Goal: Transaction & Acquisition: Book appointment/travel/reservation

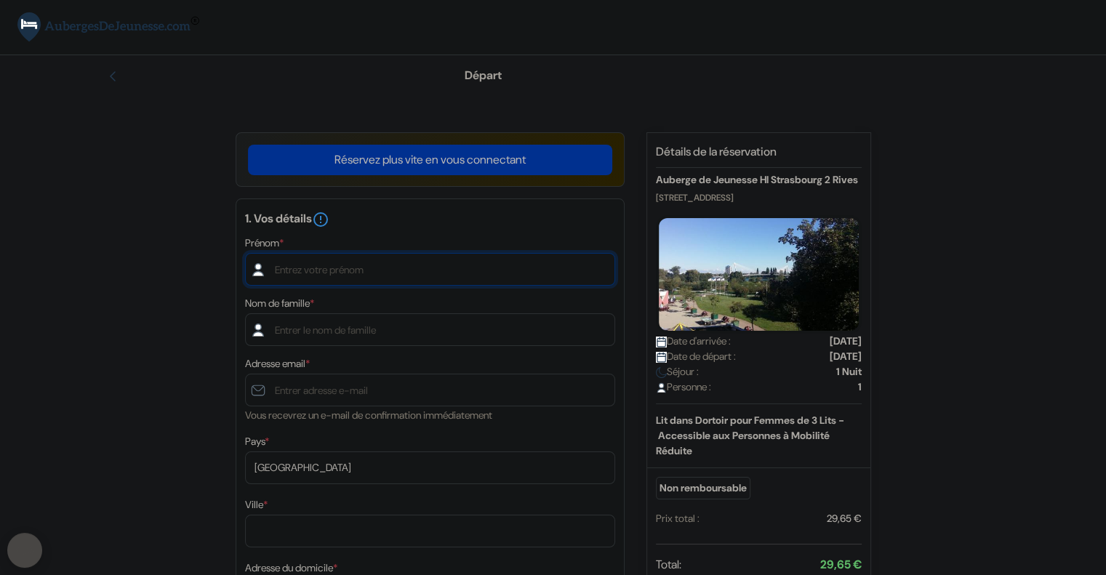
click at [386, 274] on input "text" at bounding box center [430, 269] width 370 height 33
click at [529, 168] on link "Réservez plus vite en vous connectant" at bounding box center [430, 160] width 364 height 31
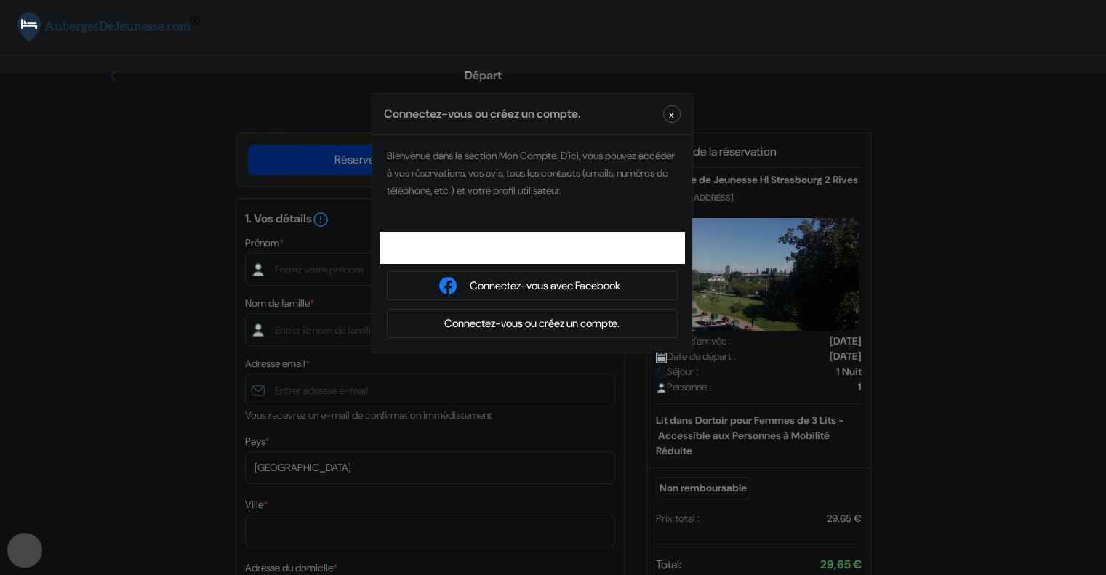
type input "[PERSON_NAME]"
type input "Lacourt"
type input "[EMAIL_ADDRESS][DOMAIN_NAME]"
select select
type input "7 63 93 73 43"
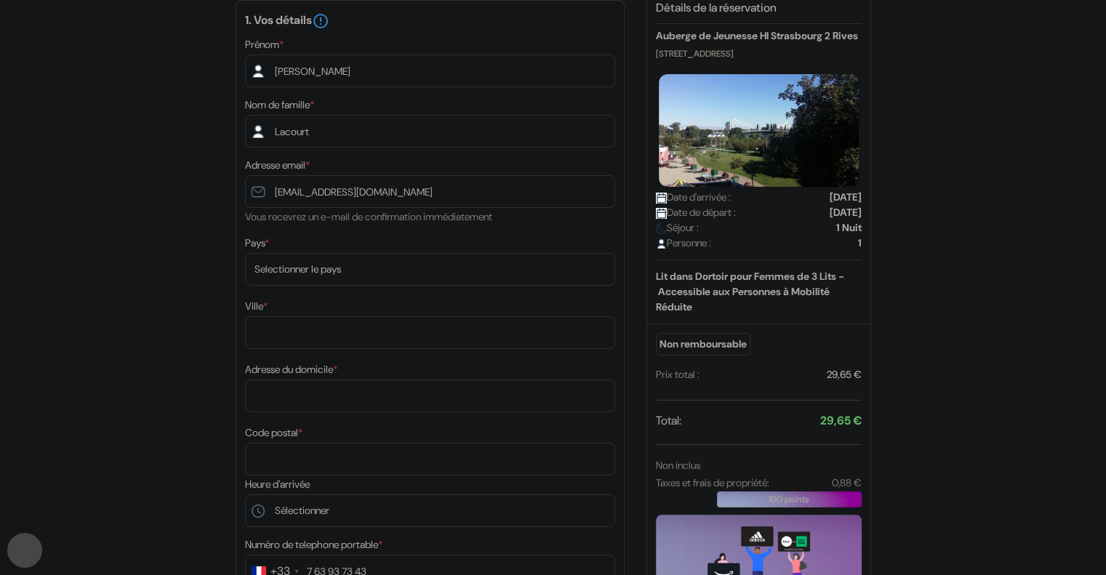
scroll to position [142, 0]
click at [341, 272] on select "Selectionner le pays Abkhazie [GEOGRAPHIC_DATA] [GEOGRAPHIC_DATA] [GEOGRAPHIC_D…" at bounding box center [430, 270] width 370 height 33
select select "fr"
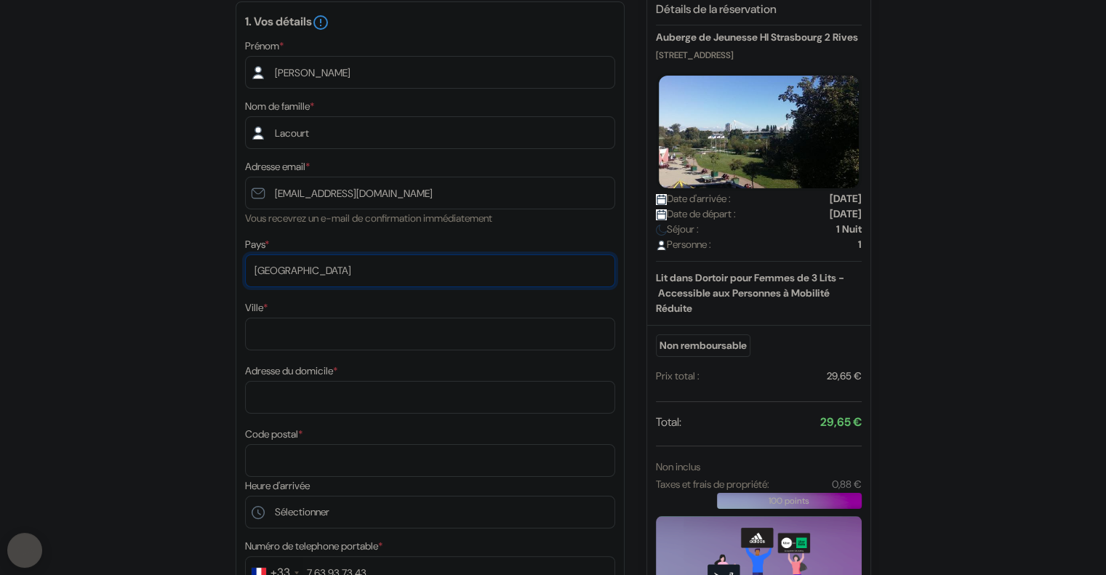
click at [245, 254] on select "Selectionner le pays Abkhazie [GEOGRAPHIC_DATA] [GEOGRAPHIC_DATA] [GEOGRAPHIC_D…" at bounding box center [430, 270] width 370 height 33
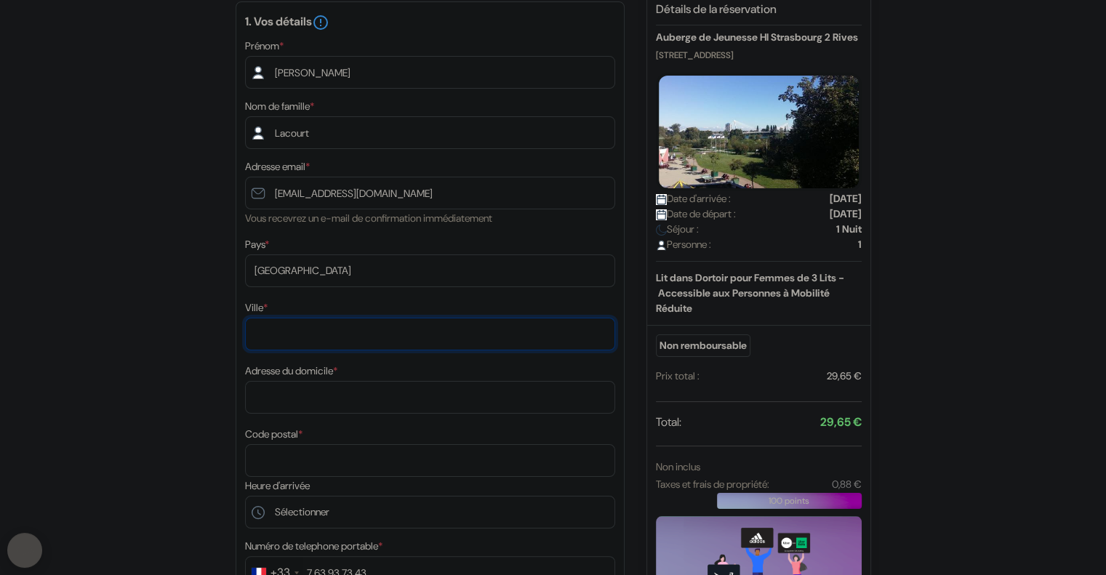
click at [284, 334] on input "Ville *" at bounding box center [430, 334] width 370 height 33
type input "[GEOGRAPHIC_DATA]"
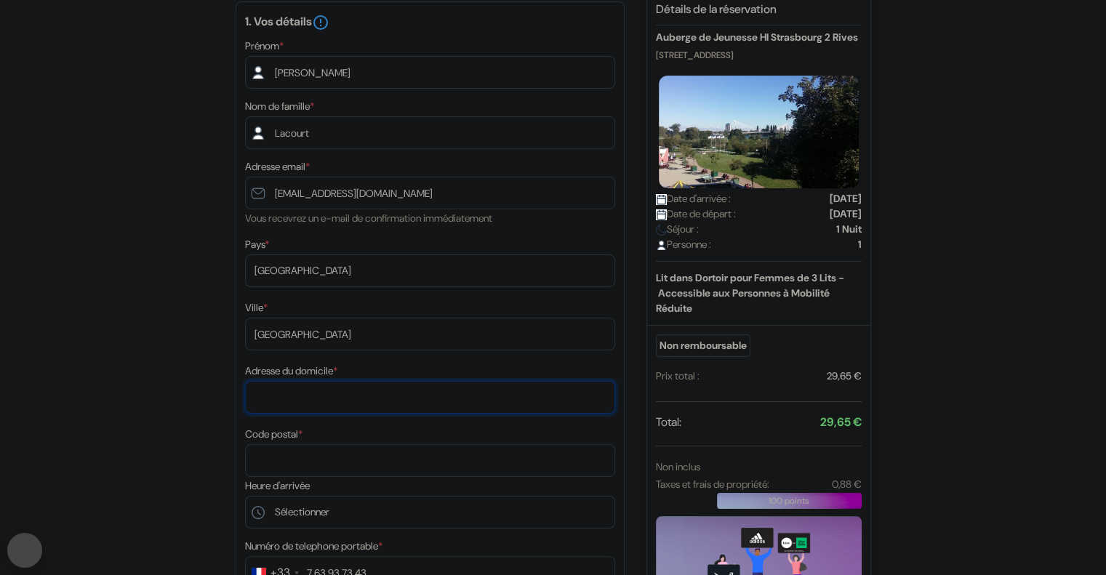
click at [323, 406] on input "Adresse du domicile *" at bounding box center [430, 397] width 370 height 33
type input "[STREET_ADDRESS]"
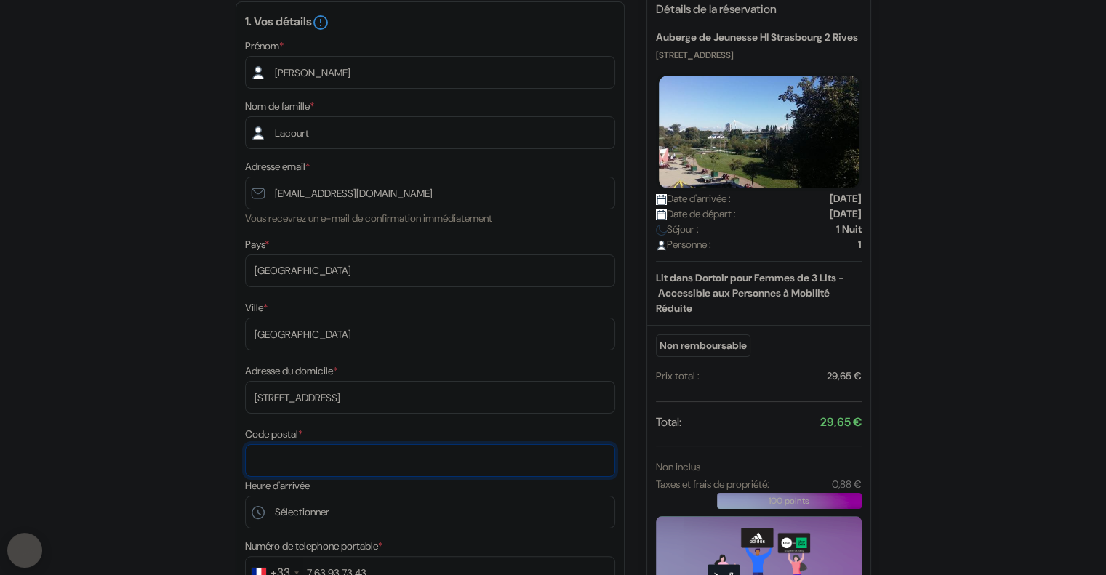
click at [318, 467] on input "Code postal *" at bounding box center [430, 460] width 370 height 33
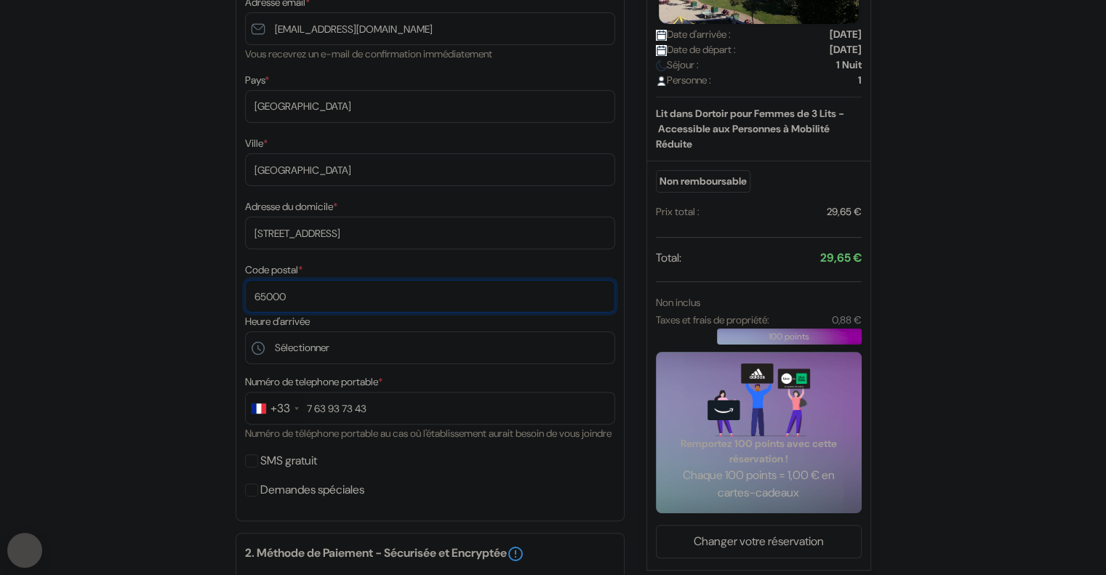
type input "65000"
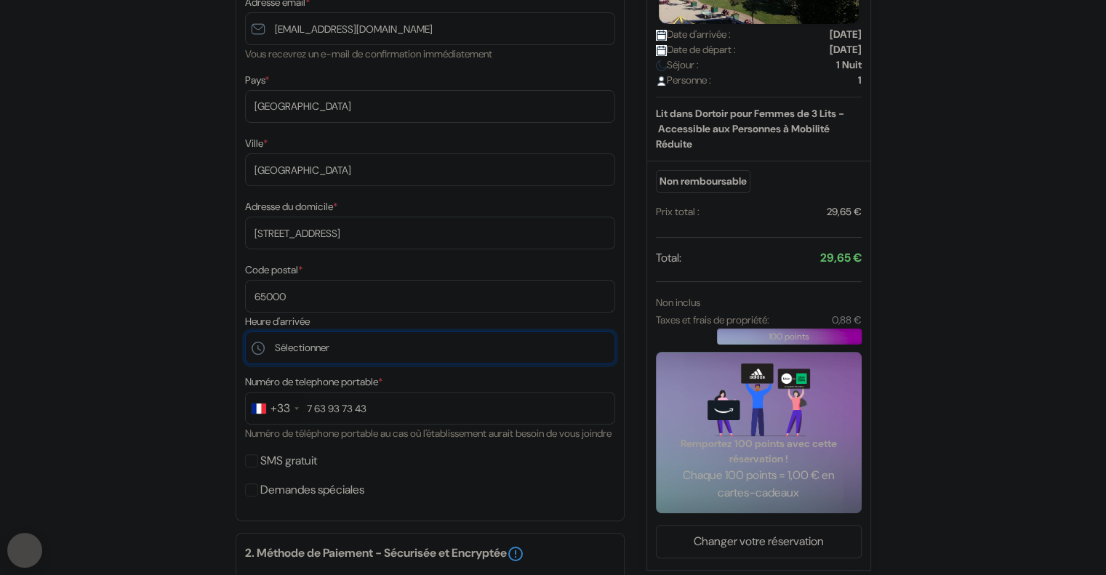
click at [335, 344] on select "Sélectionner 16:00 17:00 18:00 19:00 20:00 21:00 22:00 23:00" at bounding box center [430, 347] width 370 height 33
select select "20"
click at [245, 333] on select "Sélectionner 16:00 17:00 18:00 19:00 20:00 21:00 22:00 23:00" at bounding box center [430, 347] width 370 height 33
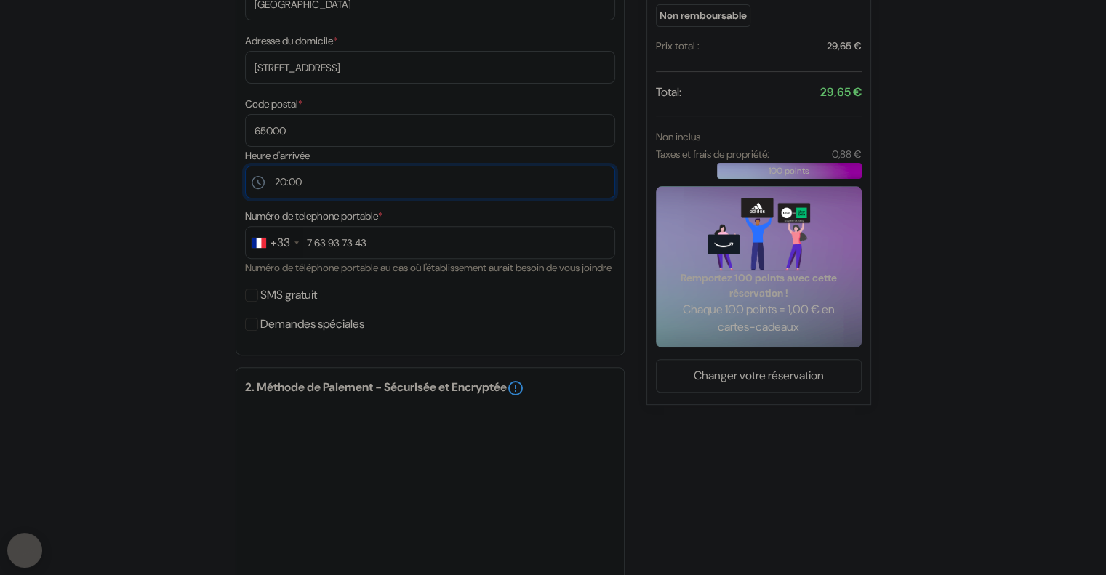
scroll to position [474, 0]
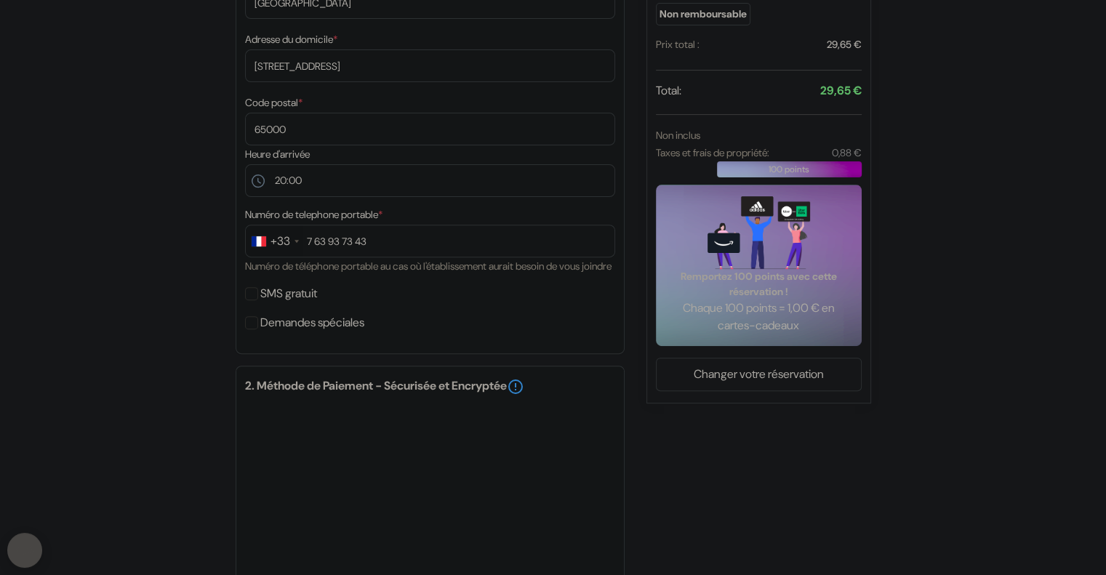
click at [251, 304] on div "SMS gratuit" at bounding box center [430, 293] width 370 height 20
click at [255, 300] on input "SMS gratuit" at bounding box center [251, 293] width 13 height 13
checkbox input "true"
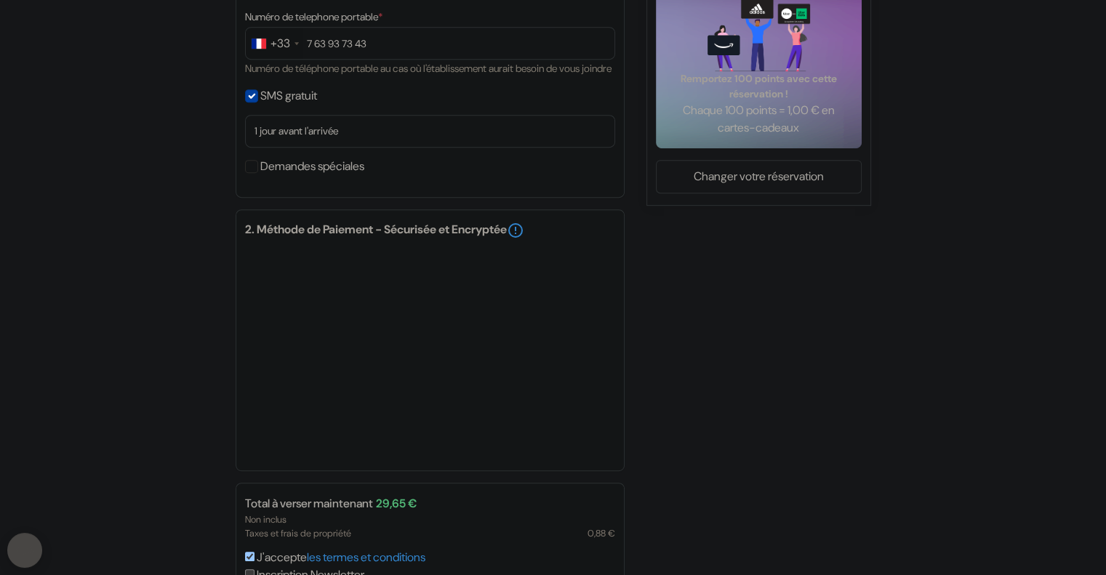
scroll to position [811, 0]
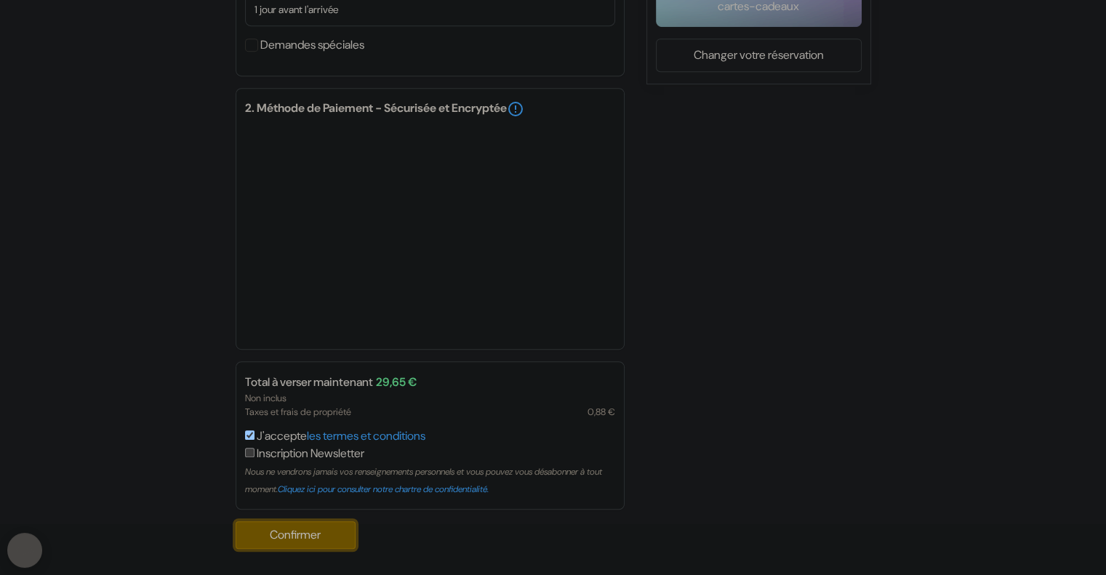
click at [311, 532] on button "Confirmer Loading..." at bounding box center [296, 535] width 121 height 28
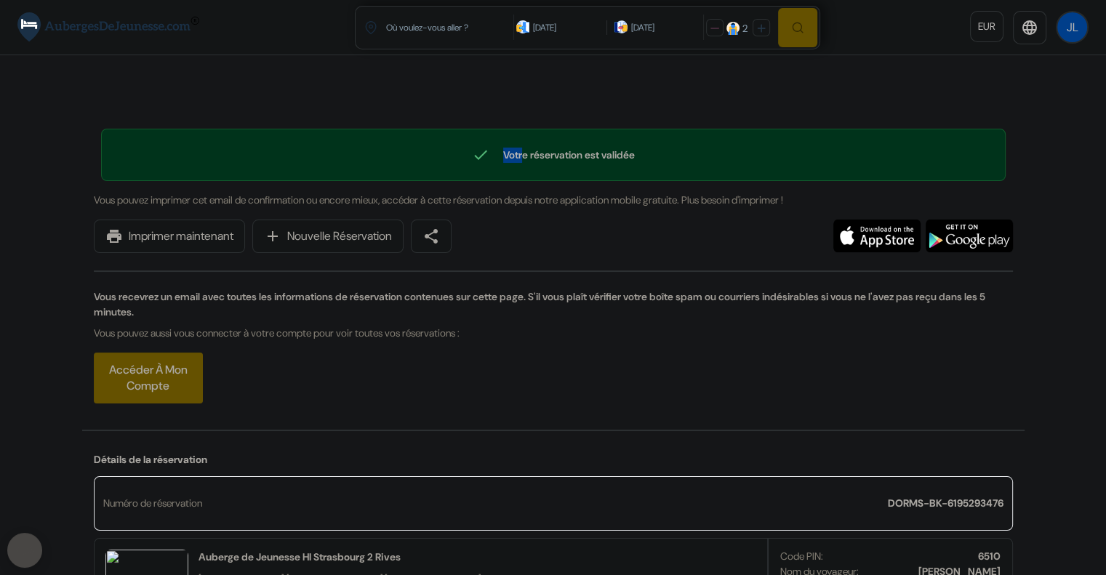
drag, startPoint x: 520, startPoint y: 153, endPoint x: 660, endPoint y: 142, distance: 139.9
click at [660, 142] on div "check Votre réservation est validée Numéro de réservation: DORMS-BK-6195293476" at bounding box center [553, 155] width 904 height 52
drag, startPoint x: 649, startPoint y: 156, endPoint x: 624, endPoint y: 142, distance: 28.0
click at [624, 142] on div "check Votre réservation est validée Numéro de réservation: DORMS-BK-6195293476" at bounding box center [553, 155] width 904 height 52
